Goal: Task Accomplishment & Management: Use online tool/utility

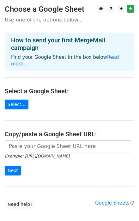
click at [132, 87] on h4 "Select a Google Sheet:" at bounding box center [70, 91] width 130 height 8
click at [59, 63] on div "How to send your first MergeMail campaign Find your Google Sheet in the box bel…" at bounding box center [70, 52] width 130 height 39
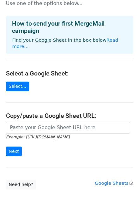
scroll to position [32, 0]
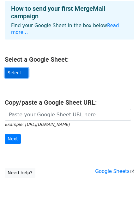
click at [17, 68] on link "Select..." at bounding box center [17, 73] width 24 height 10
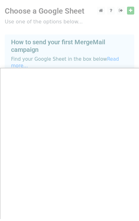
scroll to position [0, 0]
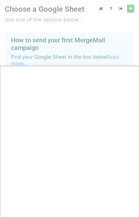
click at [133, 8] on div at bounding box center [69, 126] width 139 height 252
click at [131, 8] on div at bounding box center [69, 126] width 139 height 252
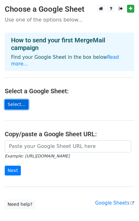
click at [13, 100] on link "Select..." at bounding box center [17, 105] width 24 height 10
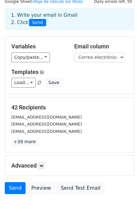
scroll to position [49, 0]
